Goal: Information Seeking & Learning: Learn about a topic

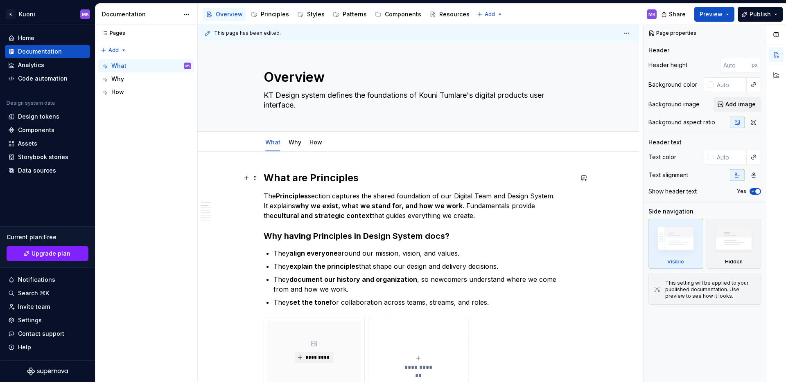
scroll to position [5, 0]
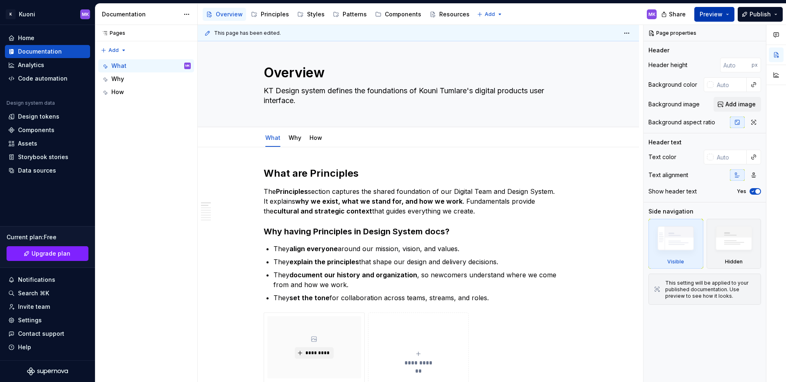
click at [726, 14] on button "Preview" at bounding box center [714, 14] width 40 height 15
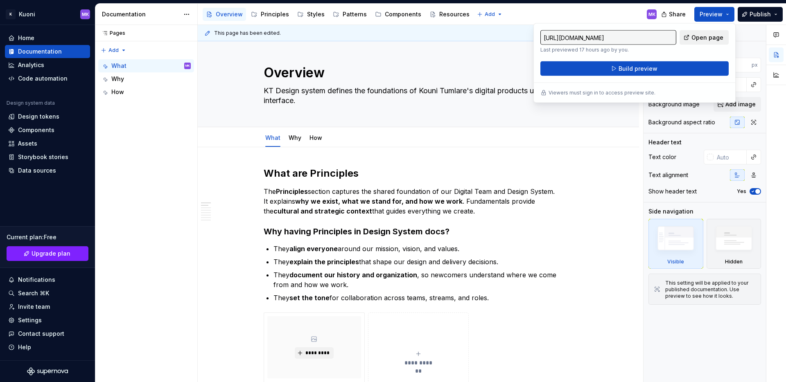
click at [710, 43] on link "Open page" at bounding box center [703, 37] width 49 height 15
type textarea "*"
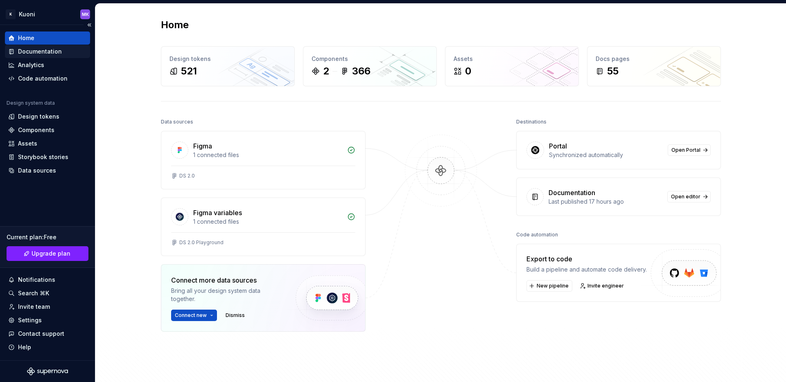
click at [42, 55] on div "Documentation" at bounding box center [40, 51] width 44 height 8
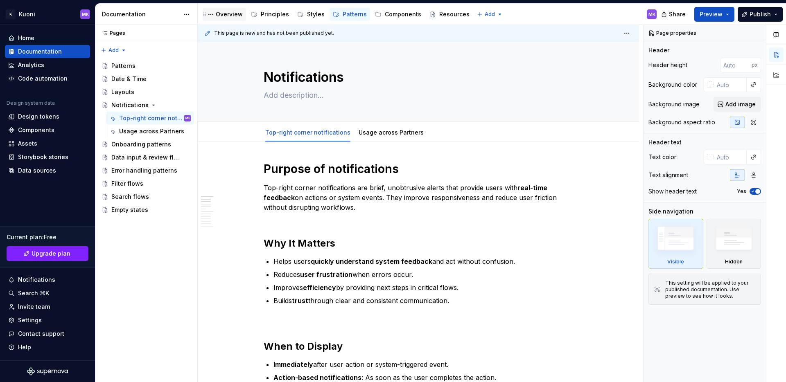
click at [237, 11] on div "Overview" at bounding box center [229, 14] width 27 height 8
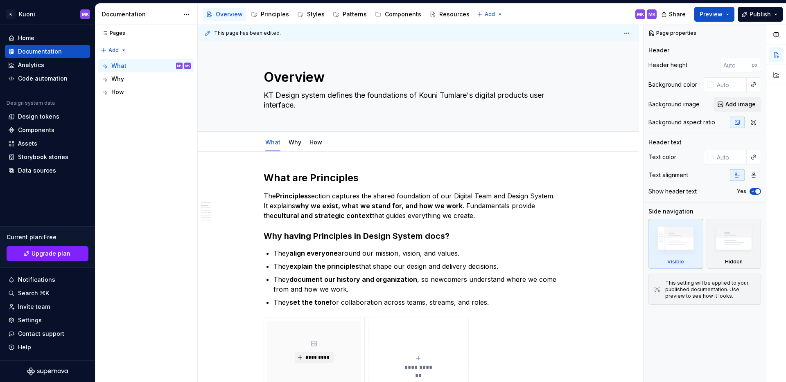
type textarea "*"
